Goal: Task Accomplishment & Management: Use online tool/utility

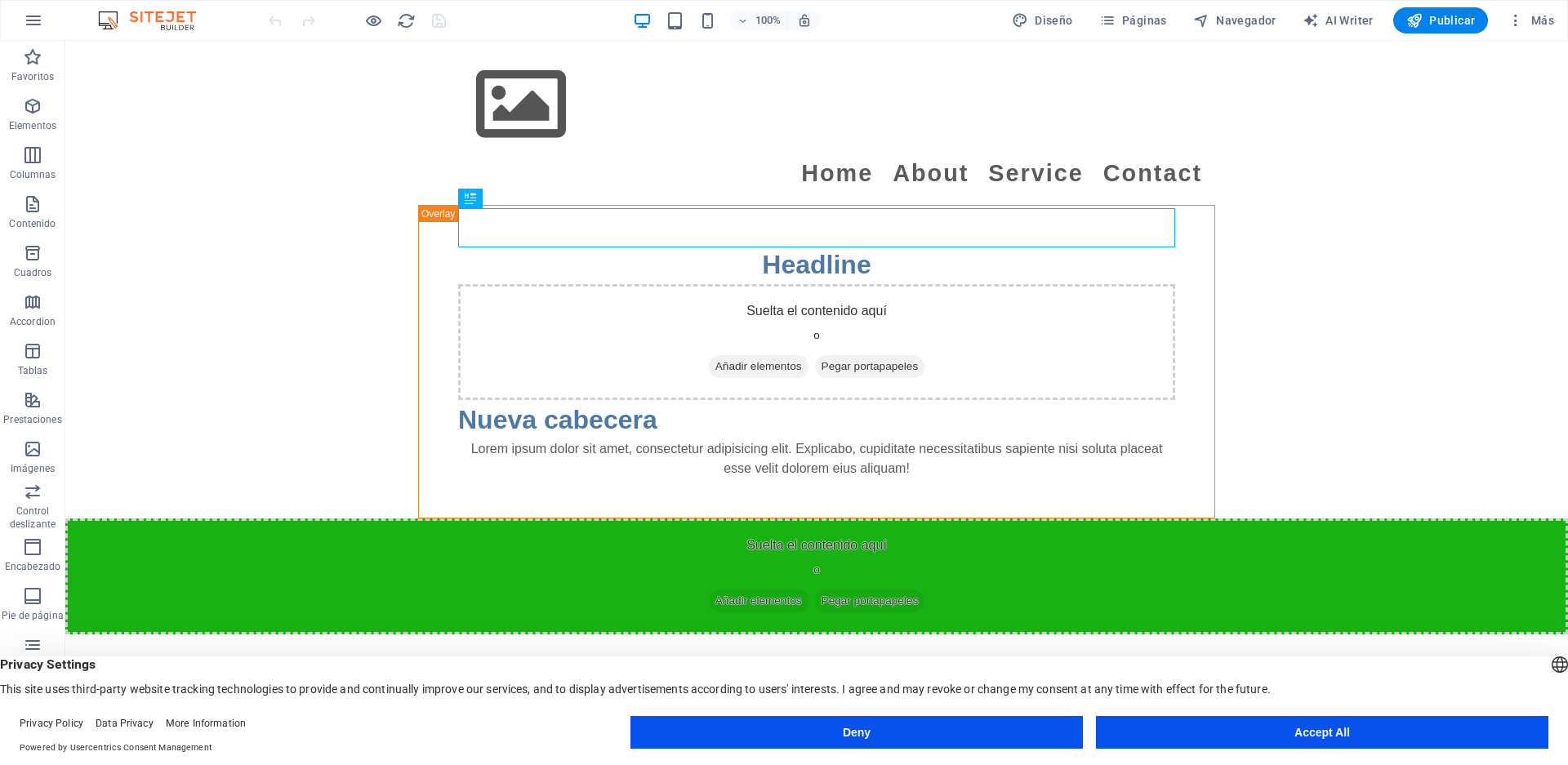
drag, startPoint x: 852, startPoint y: 736, endPoint x: 2123, endPoint y: 752, distance: 1271.1
click at [1339, 743] on button "Accept All" at bounding box center [1321, 732] width 452 height 32
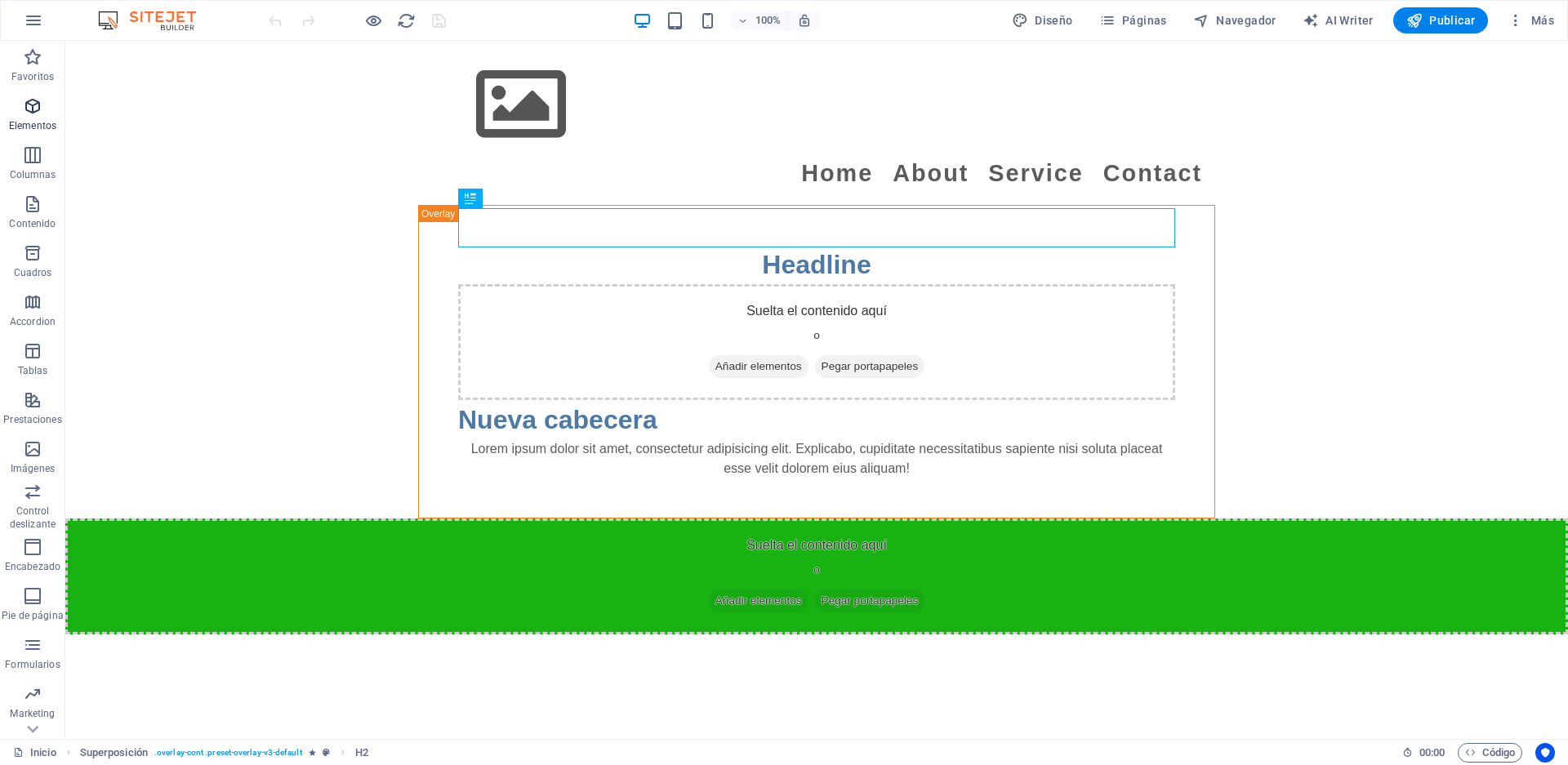
click at [27, 115] on icon "button" at bounding box center [33, 106] width 20 height 20
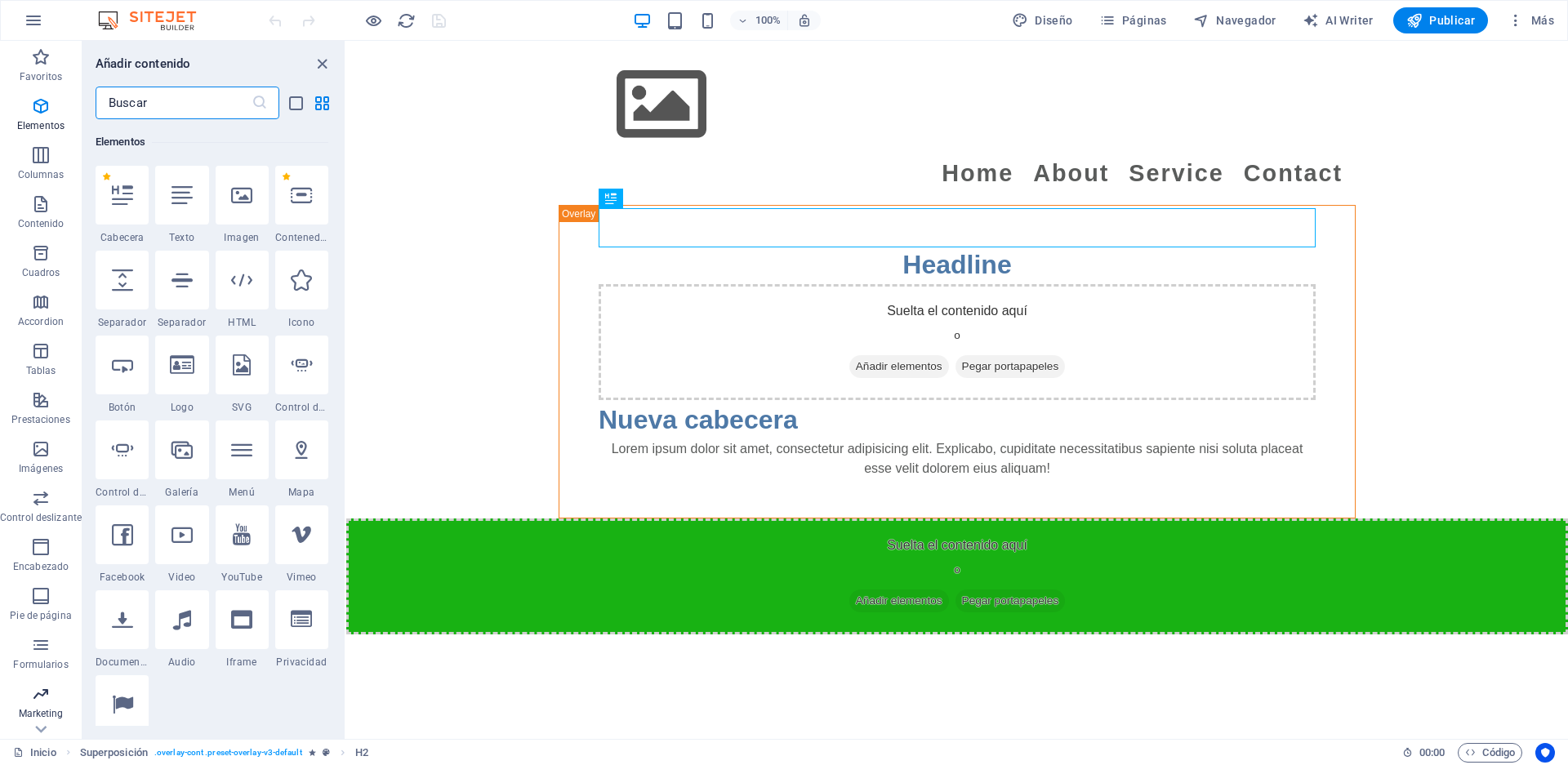
click at [48, 703] on icon "button" at bounding box center [41, 694] width 20 height 20
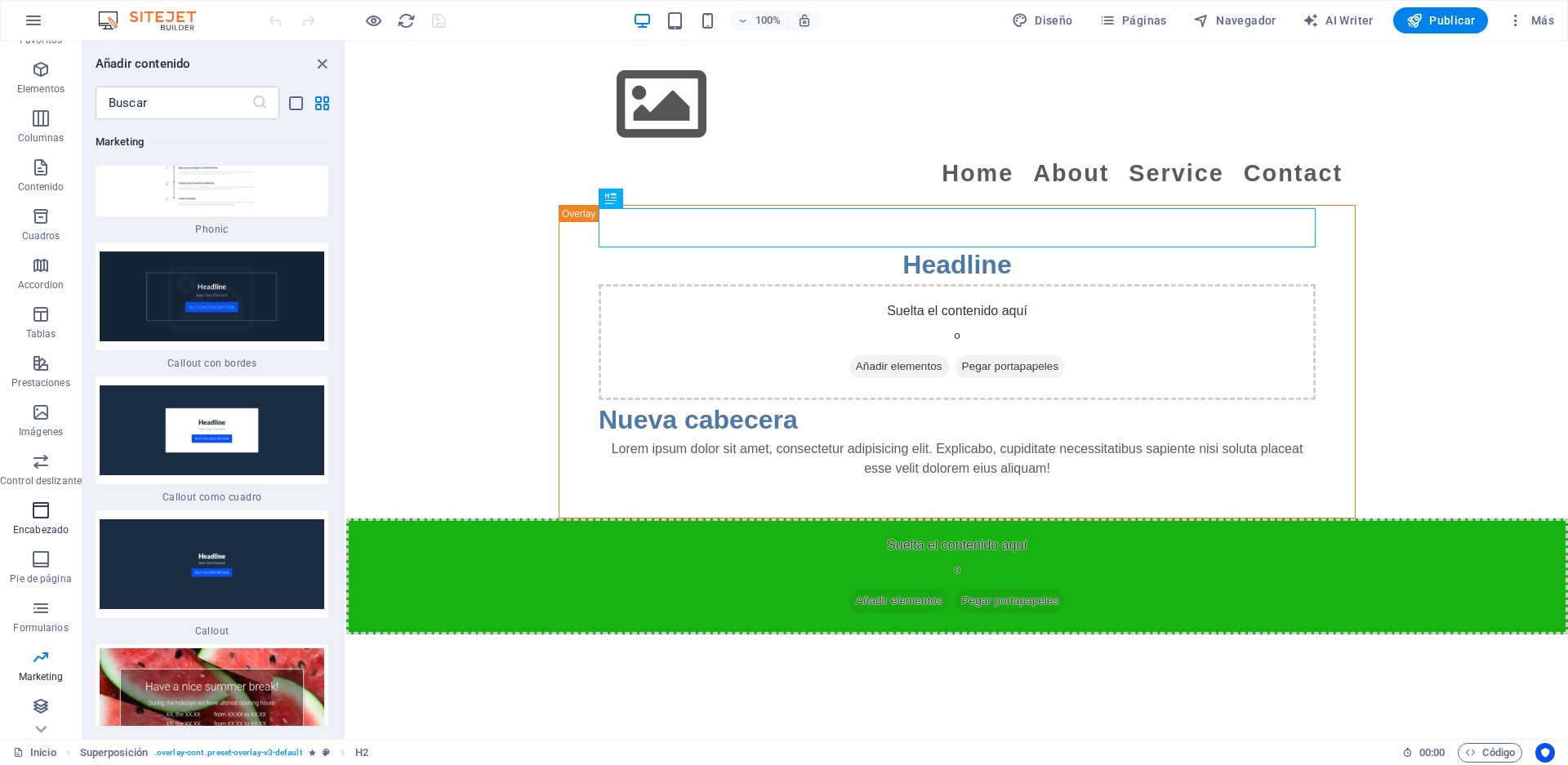
scroll to position [37, 0]
click at [53, 714] on span "Colecciones" at bounding box center [41, 715] width 81 height 39
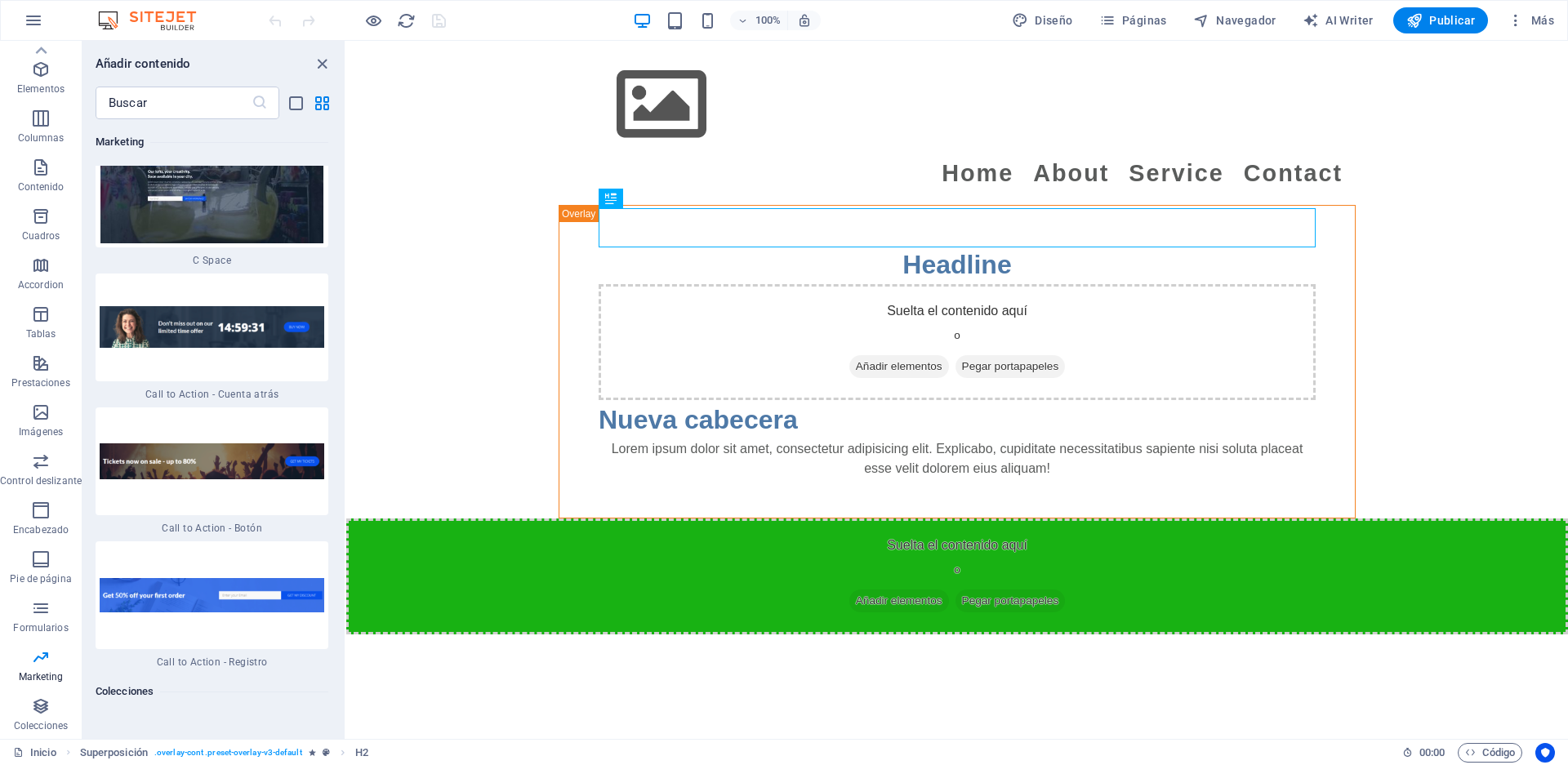
scroll to position [29594, 0]
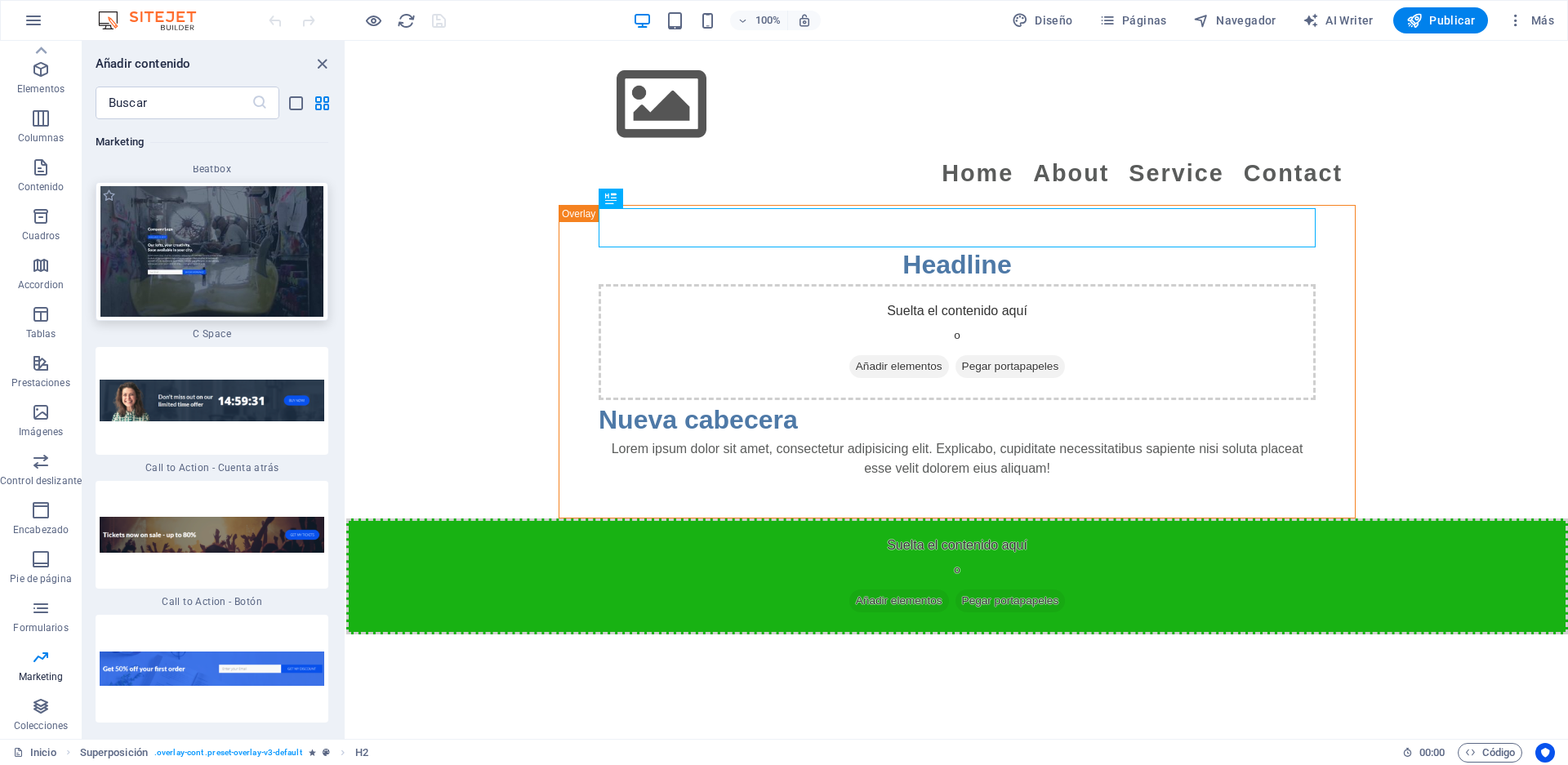
click at [217, 317] on img at bounding box center [212, 251] width 225 height 130
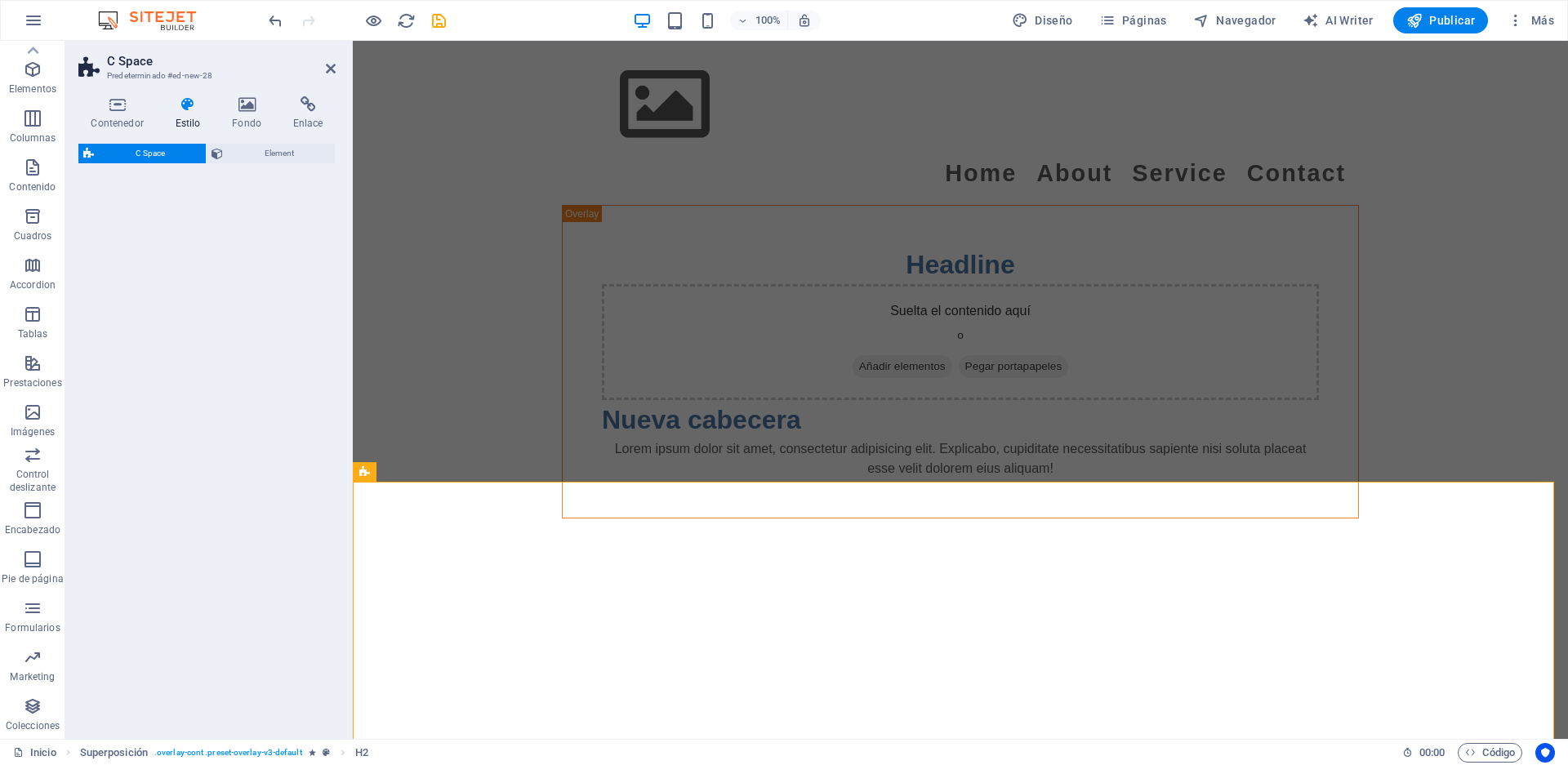
scroll to position [37, 0]
select select "%"
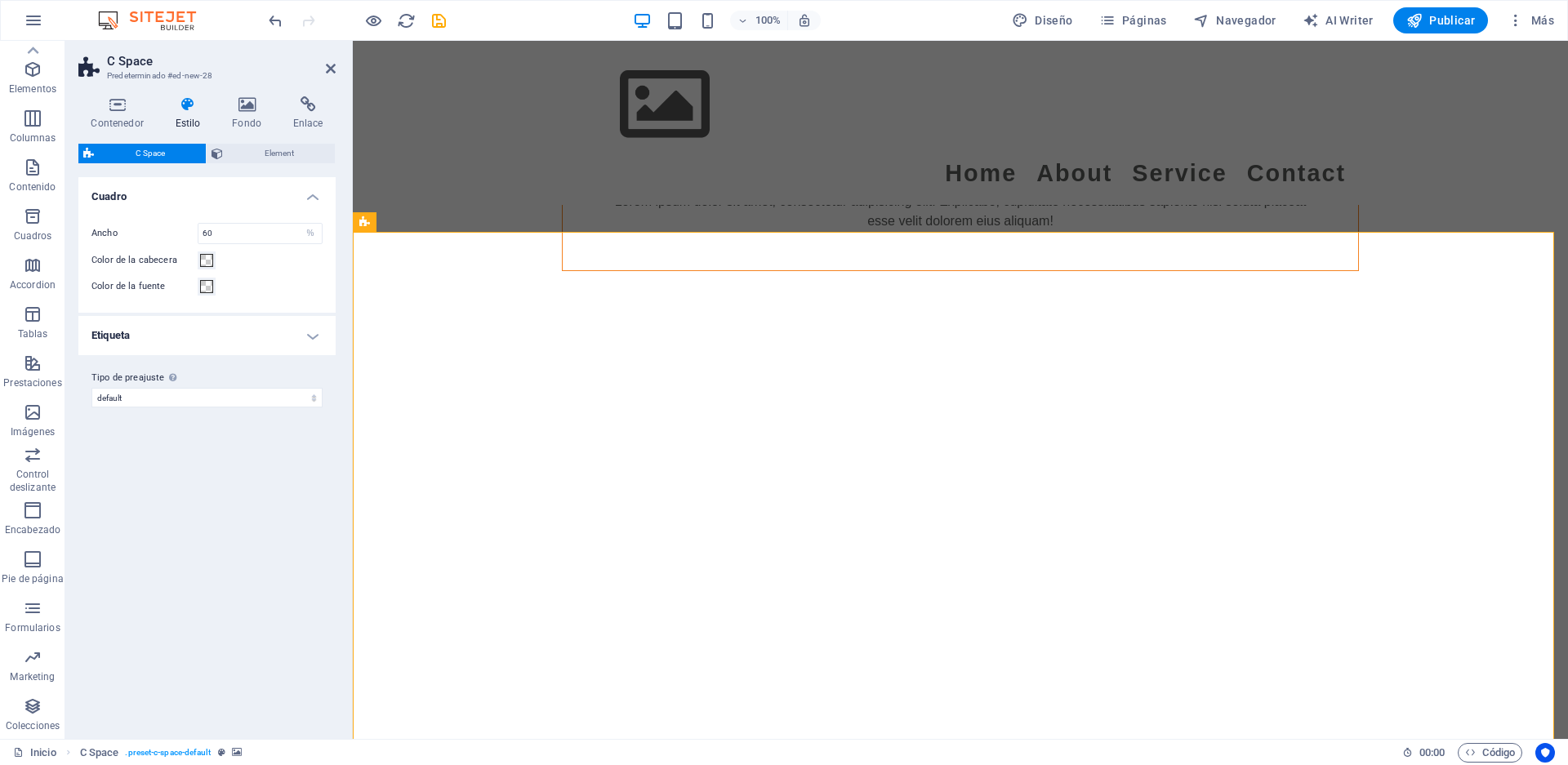
scroll to position [250, 0]
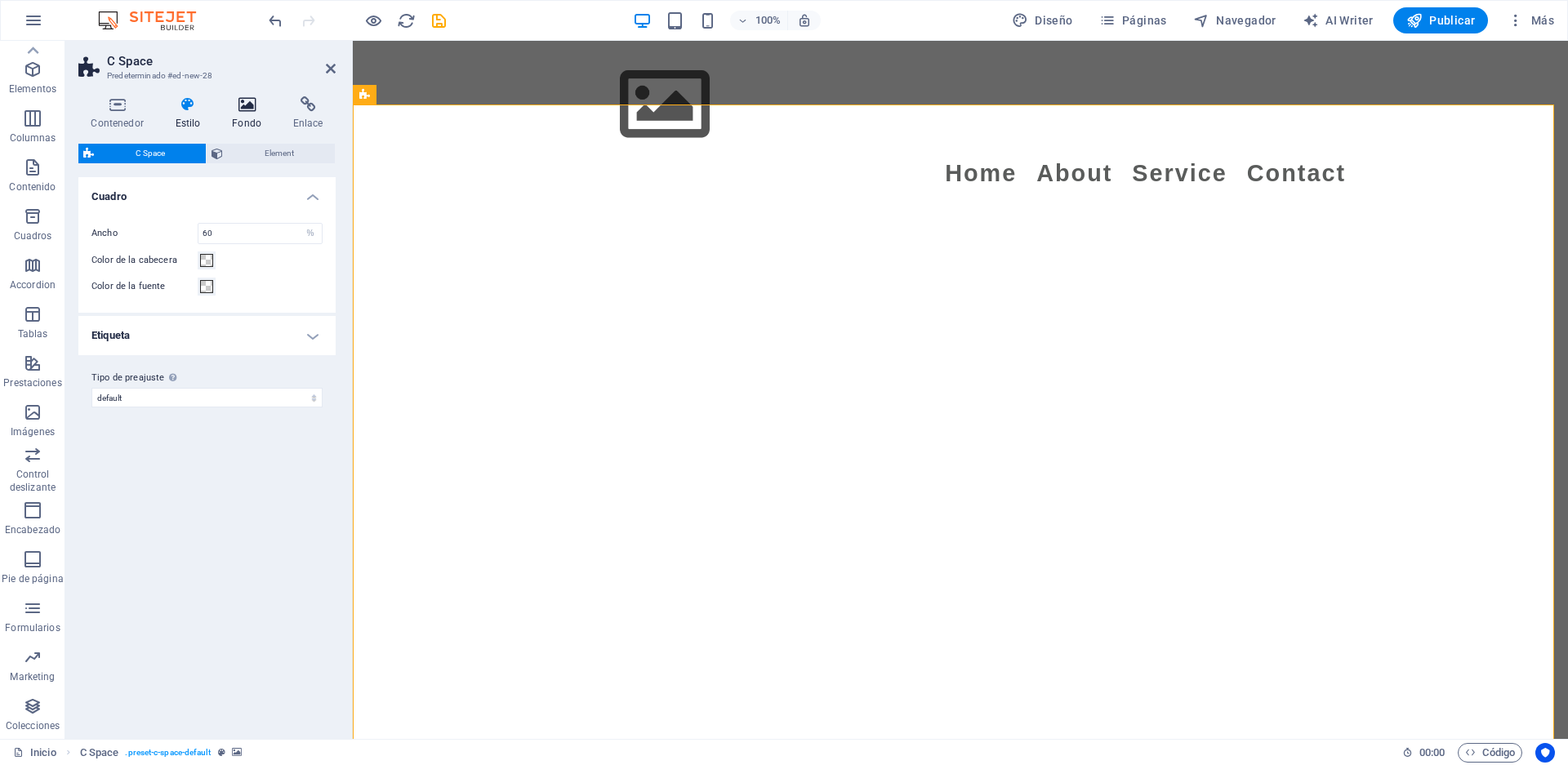
click at [247, 105] on icon at bounding box center [247, 105] width 55 height 17
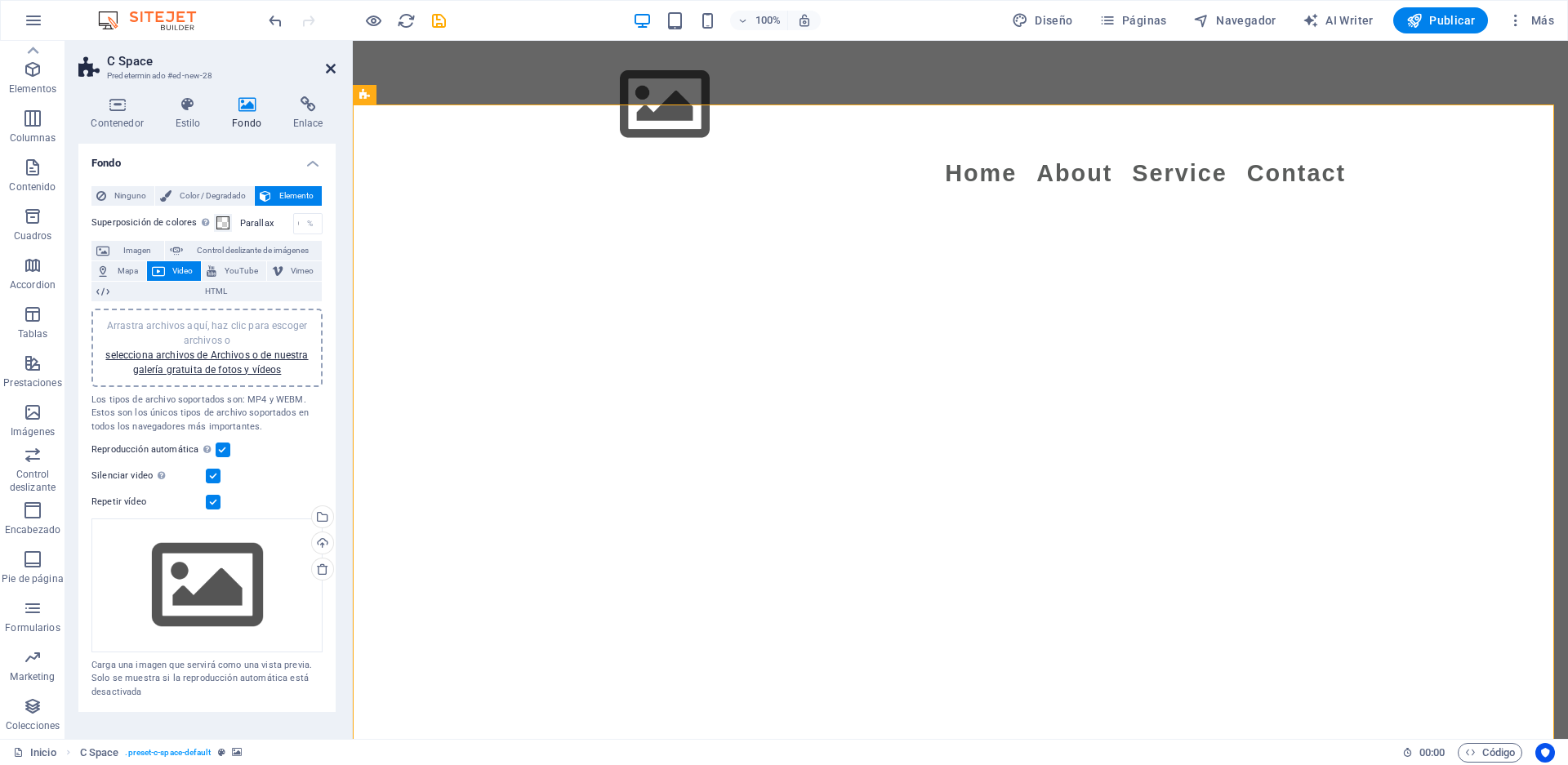
click at [335, 68] on icon at bounding box center [331, 69] width 10 height 13
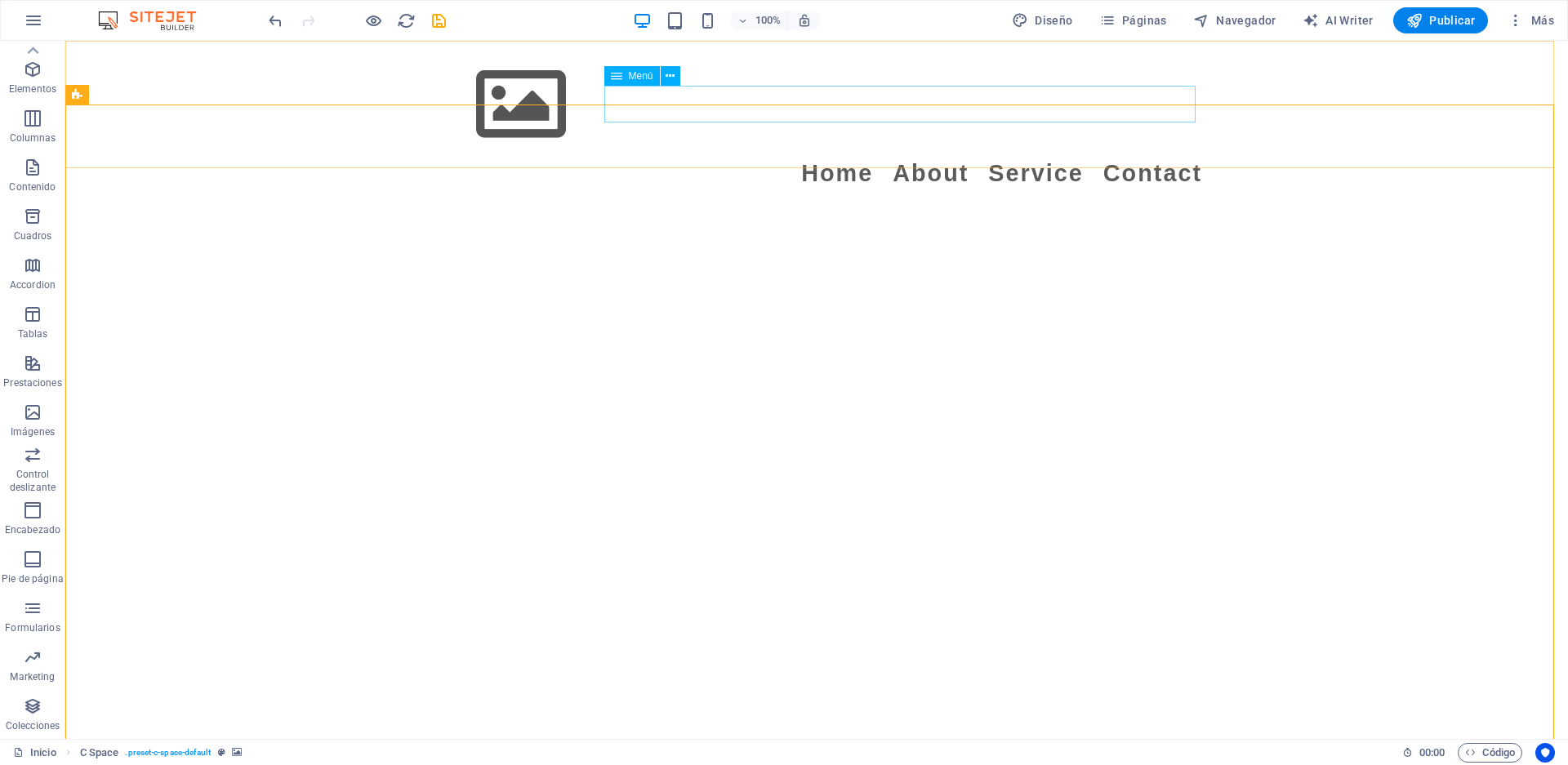
click at [940, 155] on nav "Home About Service Contact" at bounding box center [817, 173] width 771 height 37
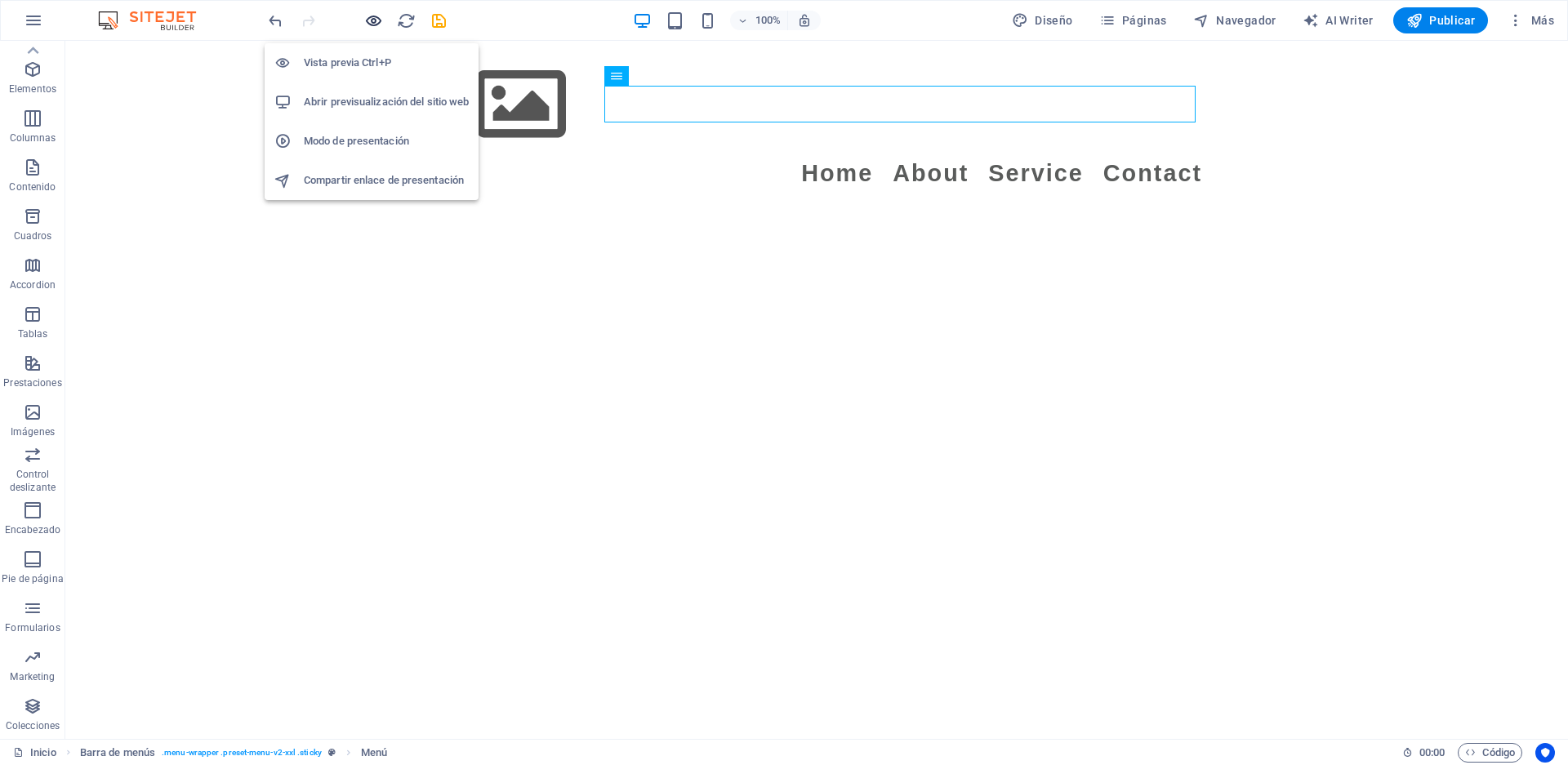
click at [374, 16] on icon "button" at bounding box center [374, 21] width 19 height 19
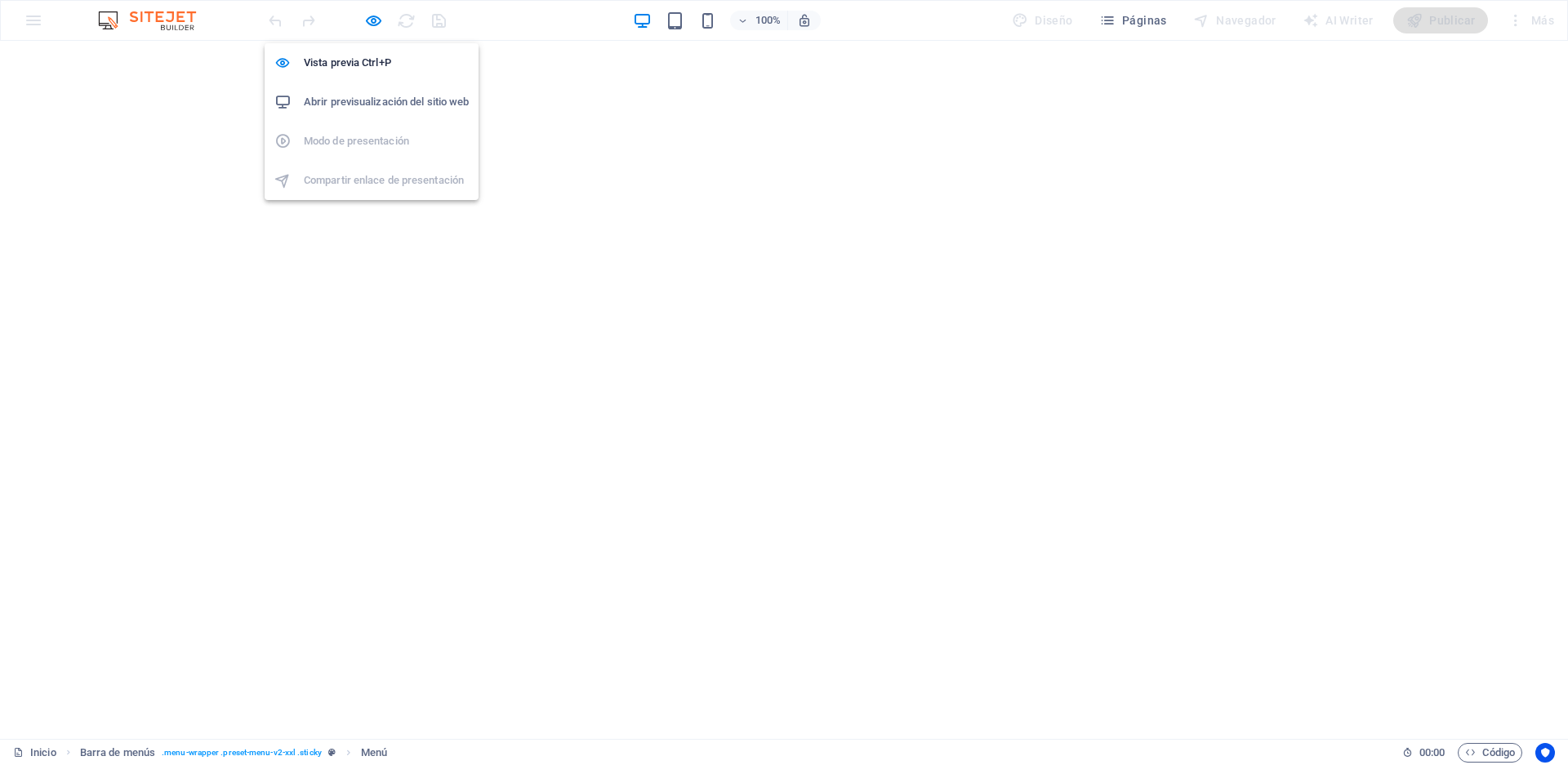
scroll to position [0, 0]
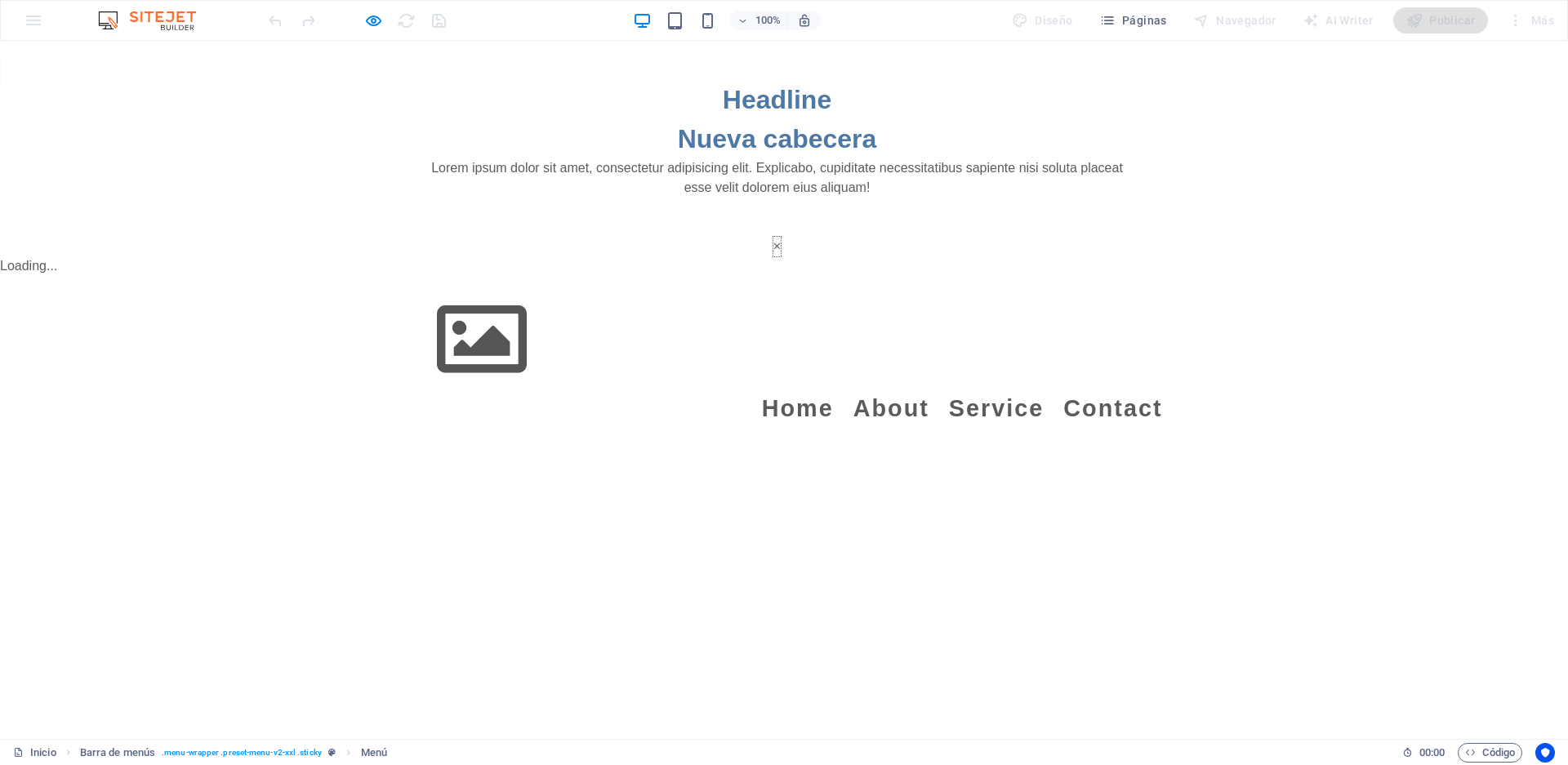
click at [781, 256] on button "×" at bounding box center [777, 246] width 7 height 20
